Goal: Check status: Check status

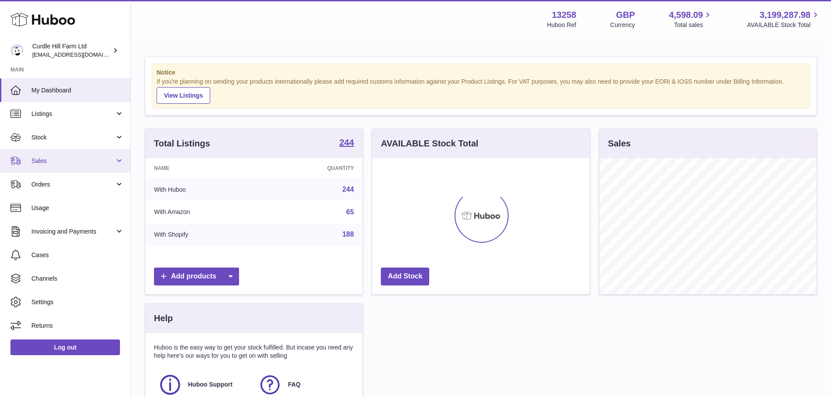
scroll to position [136, 218]
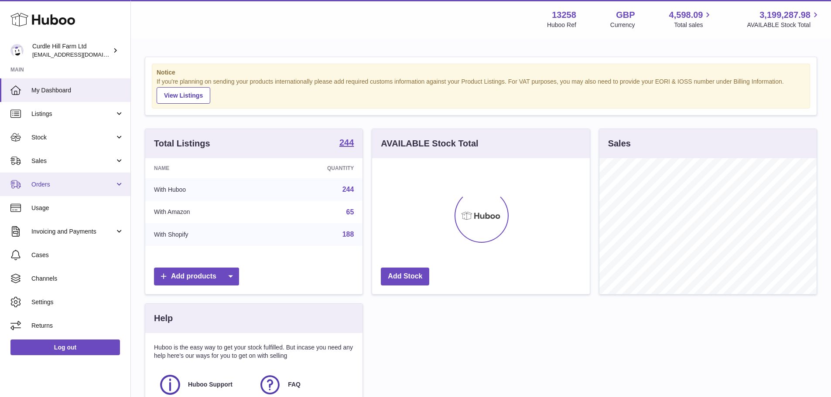
click at [67, 173] on link "Orders" at bounding box center [65, 185] width 130 height 24
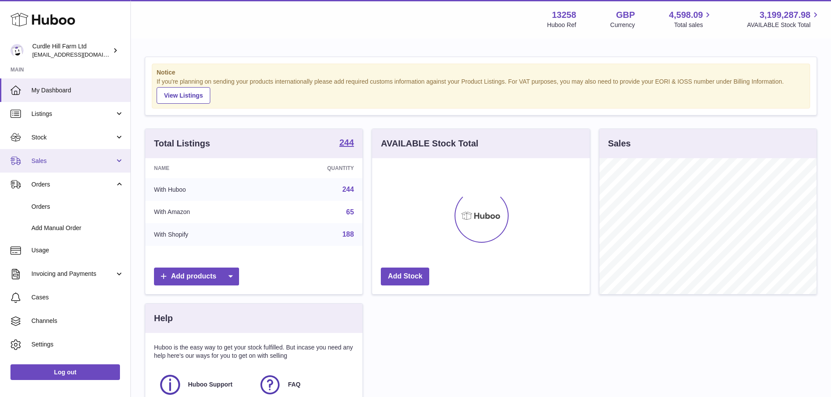
click at [69, 165] on link "Sales" at bounding box center [65, 161] width 130 height 24
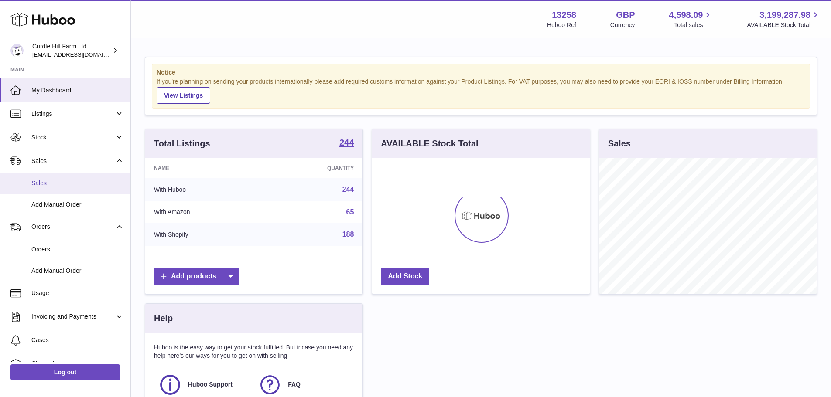
click at [68, 180] on span "Sales" at bounding box center [77, 183] width 92 height 8
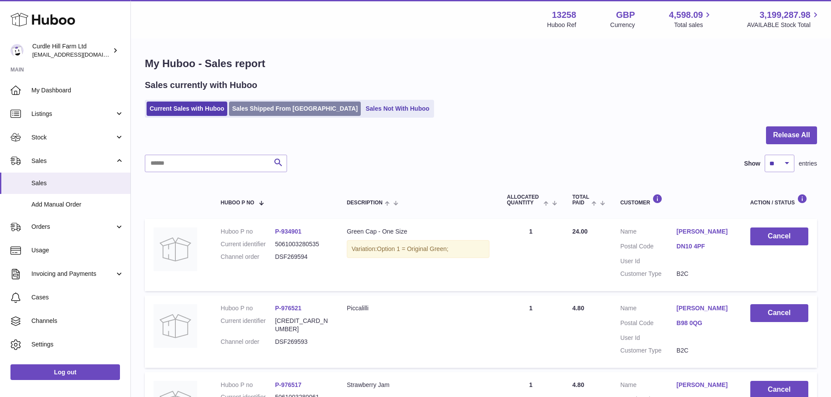
click at [256, 114] on link "Sales Shipped From Huboo" at bounding box center [295, 109] width 132 height 14
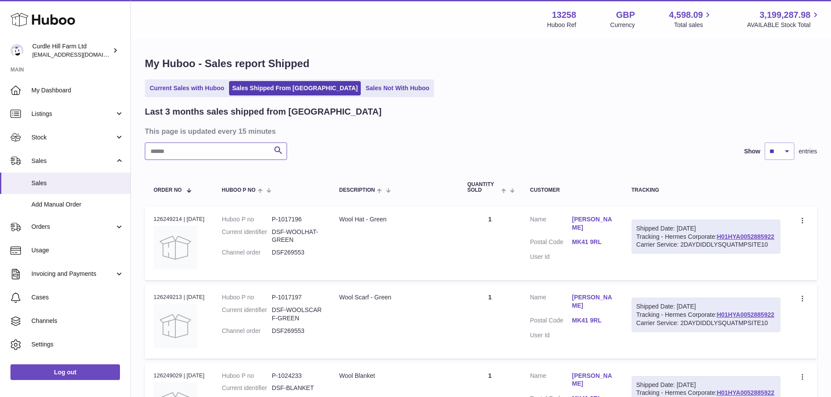
click at [245, 145] on input "text" at bounding box center [216, 151] width 142 height 17
paste input "*********"
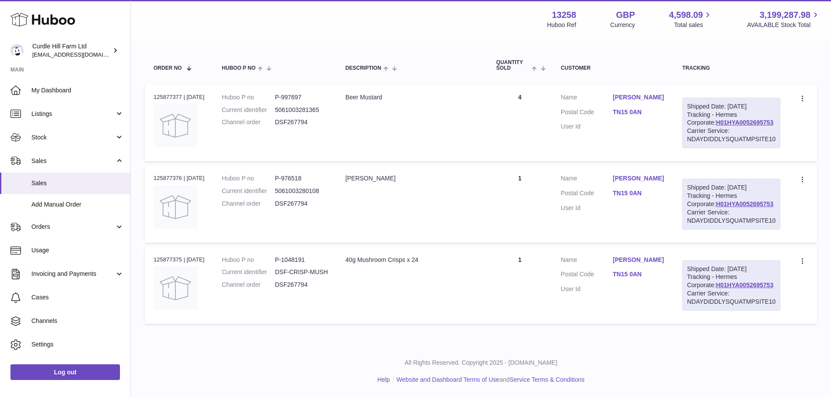
scroll to position [147, 0]
click at [467, 218] on td "Description Ginger Marmalade" at bounding box center [412, 204] width 151 height 77
click at [169, 256] on div "Order no 125877375 | 3rd Oct" at bounding box center [178, 260] width 51 height 8
copy div "125877375"
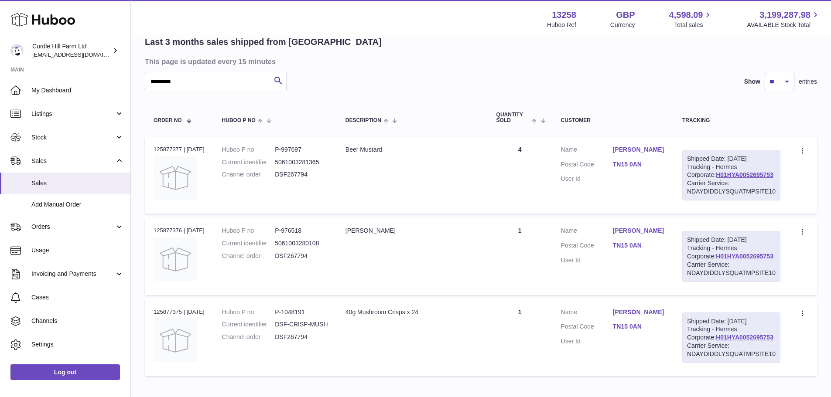
scroll to position [0, 0]
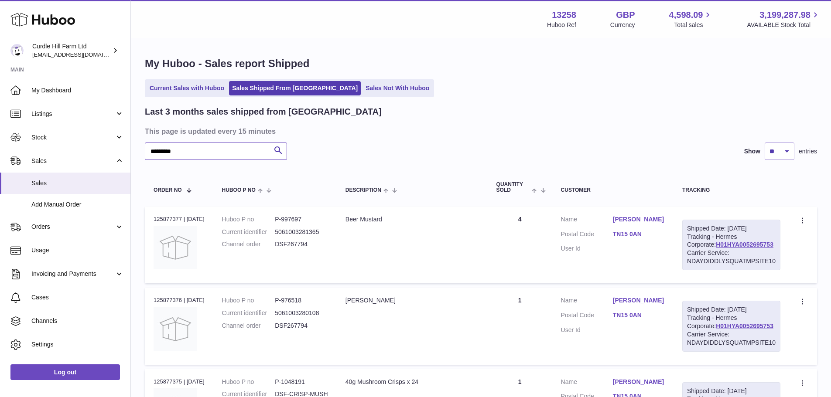
click at [252, 155] on input "*********" at bounding box center [216, 151] width 142 height 17
paste input "*"
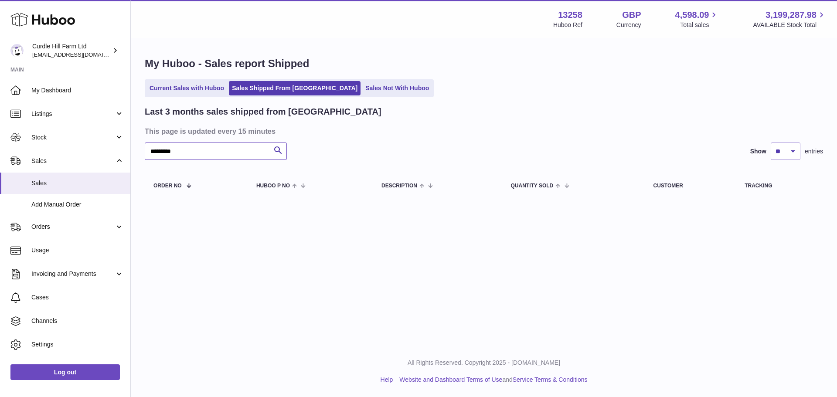
click at [202, 157] on input "*********" at bounding box center [216, 151] width 142 height 17
paste input "text"
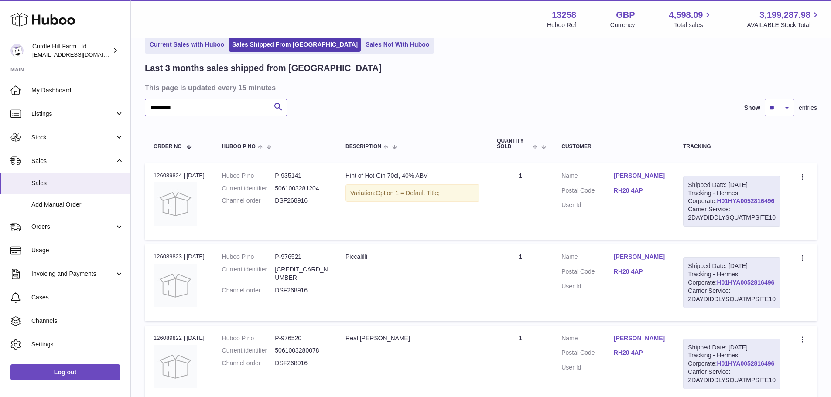
scroll to position [171, 0]
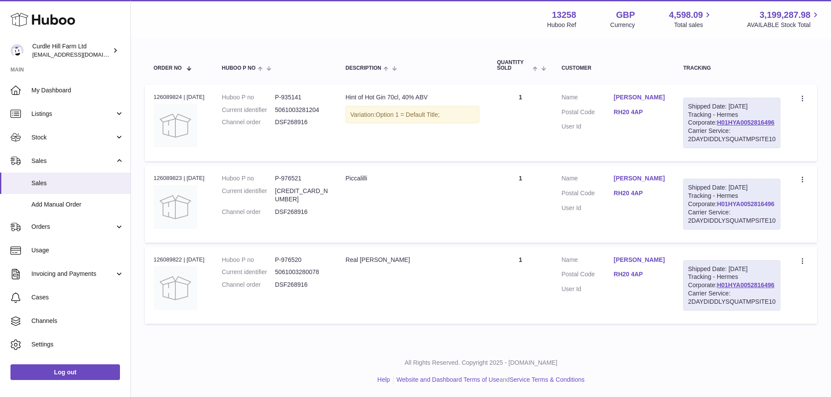
type input "*********"
click at [748, 201] on link "H01HYA0052816496" at bounding box center [745, 204] width 58 height 7
drag, startPoint x: 620, startPoint y: 167, endPoint x: 650, endPoint y: 167, distance: 30.1
click at [650, 174] on dl "Customer Name vanessa liddle Postal Code RH20 4AP User Id" at bounding box center [613, 195] width 104 height 42
copy link "RH20 4AP"
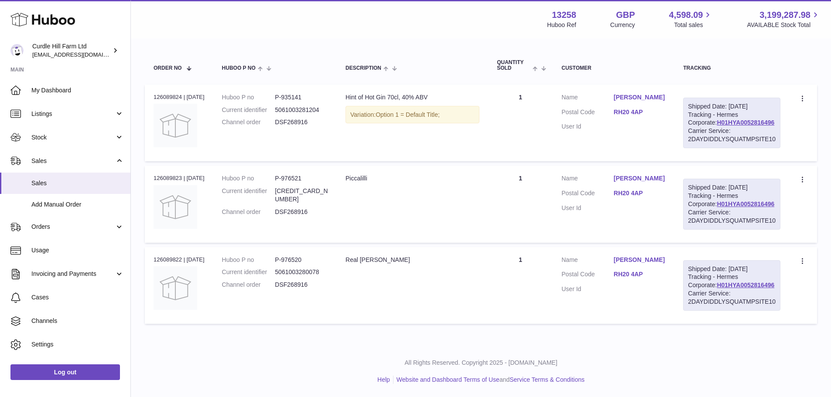
click at [609, 196] on td "Customer Name vanessa liddle Postal Code RH20 4AP User Id" at bounding box center [613, 204] width 122 height 77
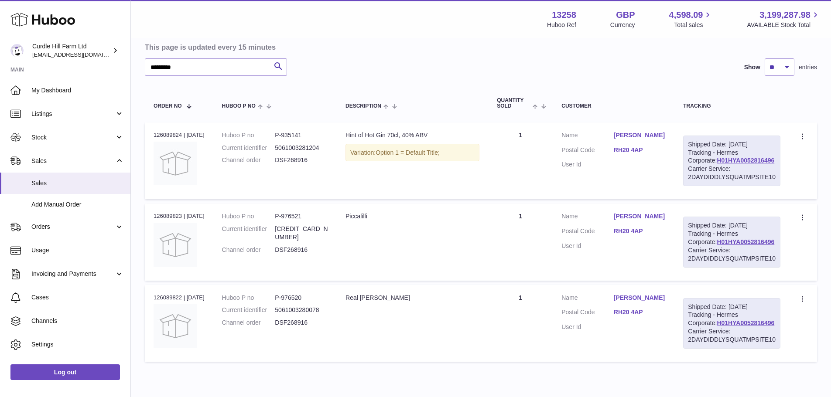
click at [163, 131] on div "Order no 126089824 | 7th Oct" at bounding box center [178, 135] width 51 height 8
copy div "126089824"
